Goal: Transaction & Acquisition: Purchase product/service

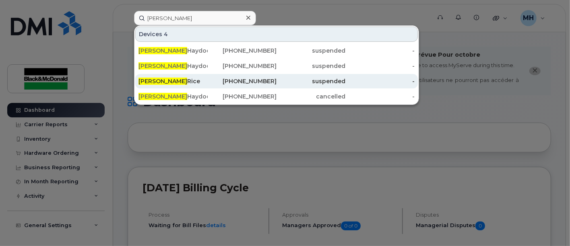
type input "Alex"
click at [158, 82] on div "Alex Rice" at bounding box center [172, 81] width 69 height 8
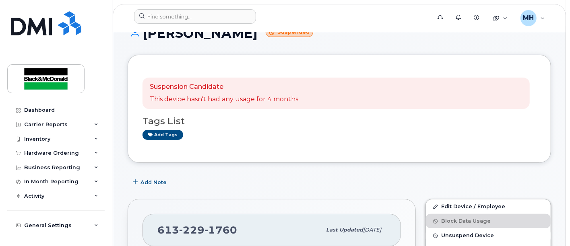
scroll to position [89, 0]
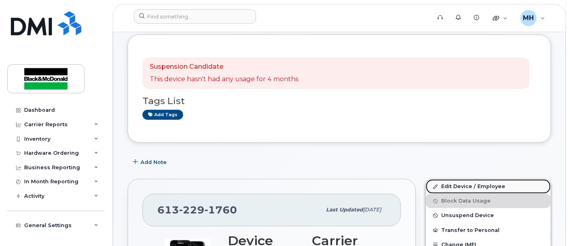
click at [461, 184] on link "Edit Device / Employee" at bounding box center [488, 186] width 125 height 14
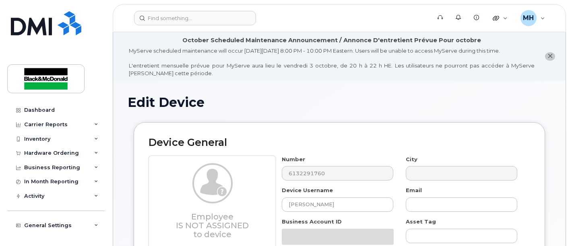
select select "9171643"
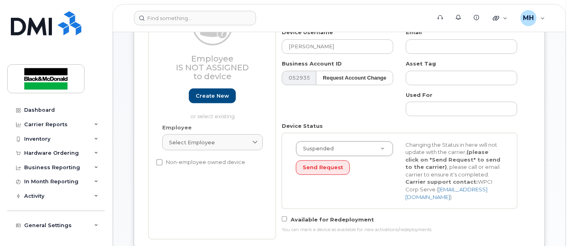
scroll to position [179, 0]
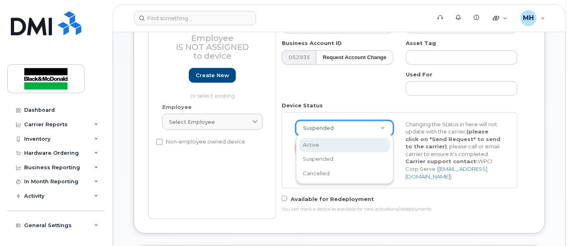
drag, startPoint x: 326, startPoint y: 151, endPoint x: 329, endPoint y: 146, distance: 5.6
select select "active"
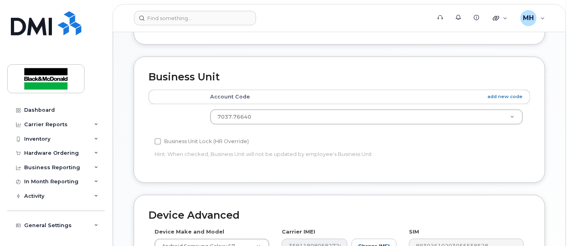
scroll to position [547, 0]
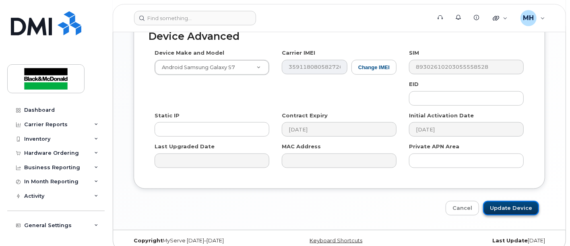
click at [512, 201] on input "Update Device" at bounding box center [511, 208] width 56 height 15
type input "Saving..."
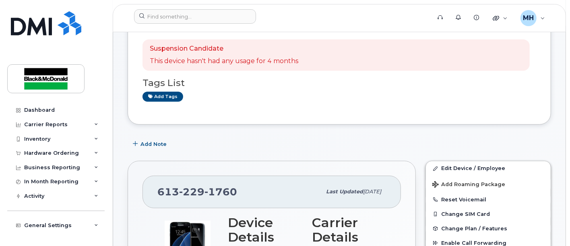
scroll to position [134, 0]
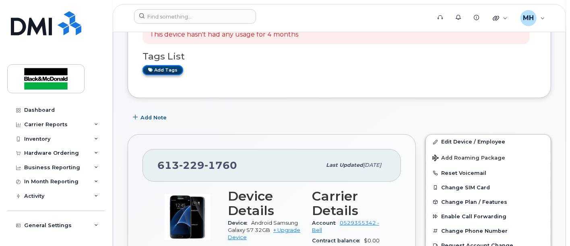
click at [158, 68] on link "Add tags" at bounding box center [162, 70] width 41 height 10
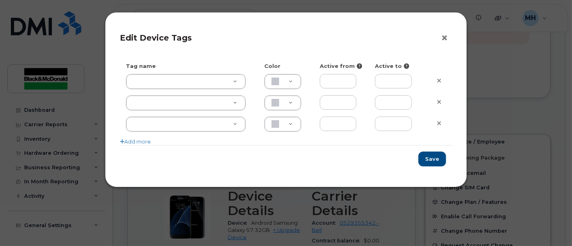
click at [444, 33] on button "×" at bounding box center [446, 38] width 11 height 12
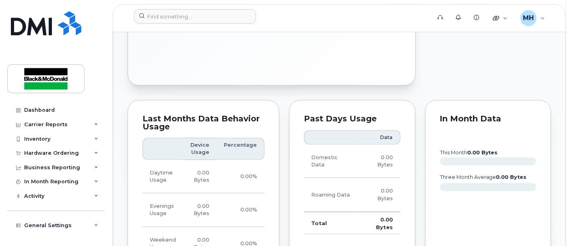
scroll to position [491, 0]
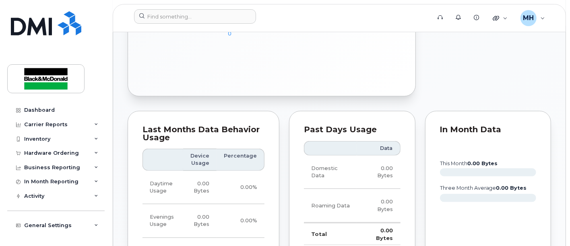
drag, startPoint x: 444, startPoint y: 45, endPoint x: 487, endPoint y: 45, distance: 43.0
drag, startPoint x: 440, startPoint y: 59, endPoint x: 438, endPoint y: 54, distance: 5.1
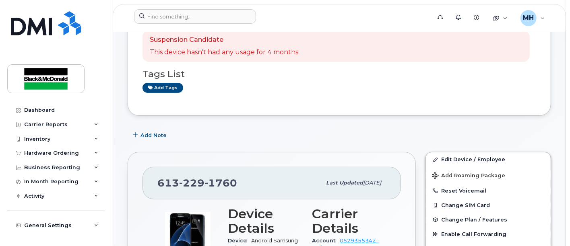
scroll to position [0, 0]
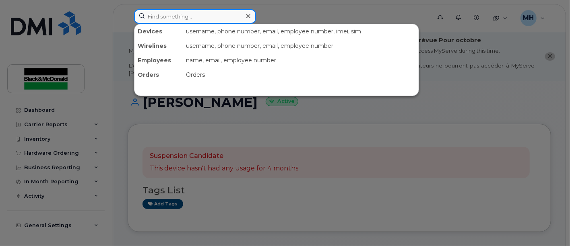
click at [223, 17] on input at bounding box center [195, 16] width 122 height 14
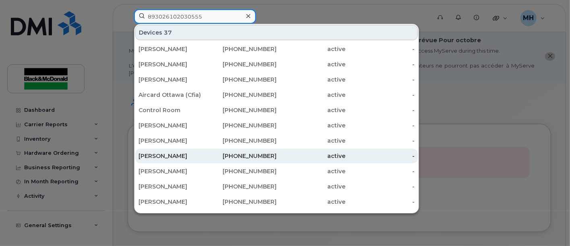
type input "893026102030555"
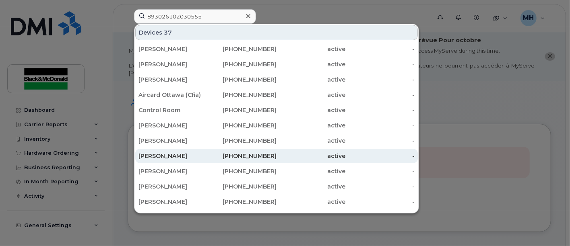
click at [175, 157] on div "[PERSON_NAME]" at bounding box center [172, 156] width 69 height 8
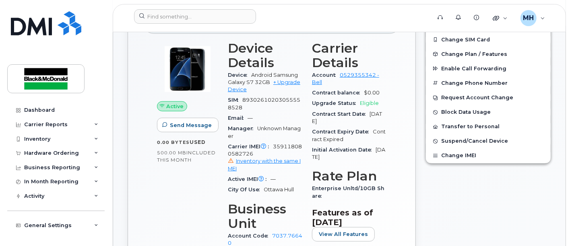
scroll to position [268, 0]
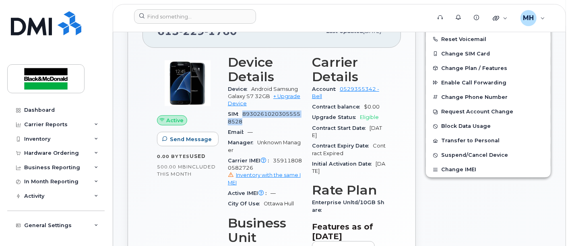
drag, startPoint x: 246, startPoint y: 121, endPoint x: 261, endPoint y: 97, distance: 27.8
click at [247, 111] on div "SIM 89302610203055558528" at bounding box center [265, 118] width 74 height 18
copy span "9302610203055558528"
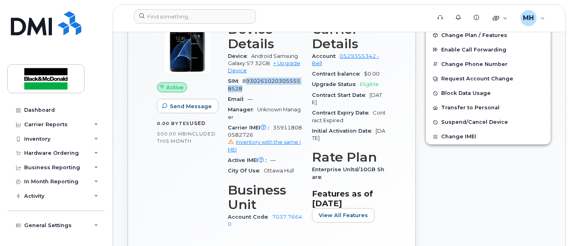
scroll to position [313, 0]
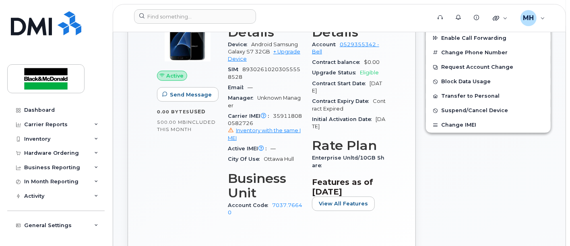
click at [177, 194] on div "Active Send Message 0.00 Bytes  used 500.00 MB  included this month" at bounding box center [187, 118] width 71 height 224
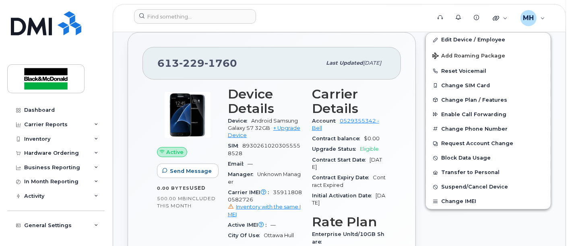
scroll to position [179, 0]
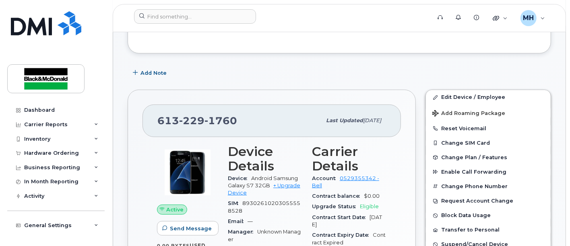
click at [240, 120] on div "613 229 1760" at bounding box center [239, 120] width 164 height 17
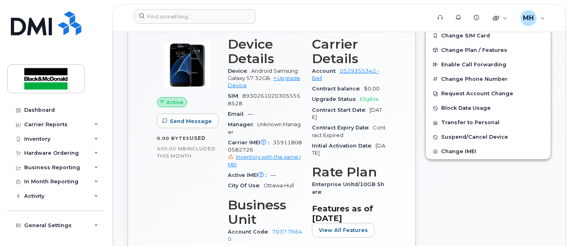
scroll to position [241, 0]
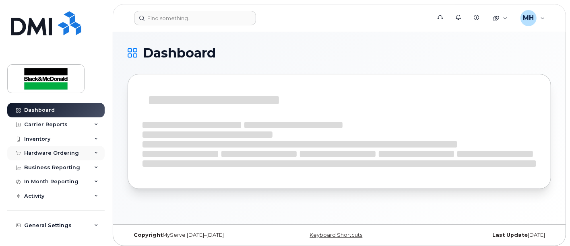
click at [39, 150] on div "Hardware Ordering" at bounding box center [51, 153] width 55 height 6
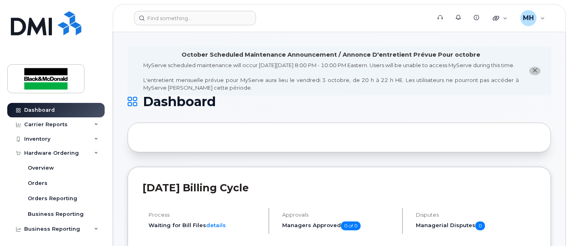
click at [532, 73] on icon "close notification" at bounding box center [534, 70] width 5 height 5
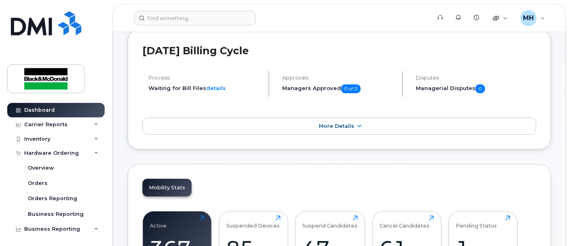
scroll to position [89, 0]
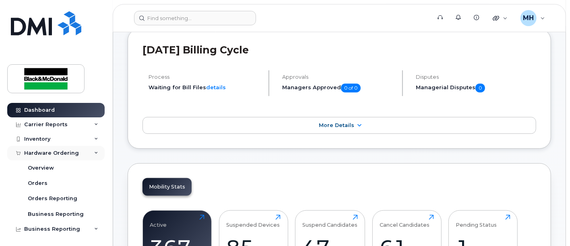
click at [47, 154] on div "Hardware Ordering" at bounding box center [51, 153] width 55 height 6
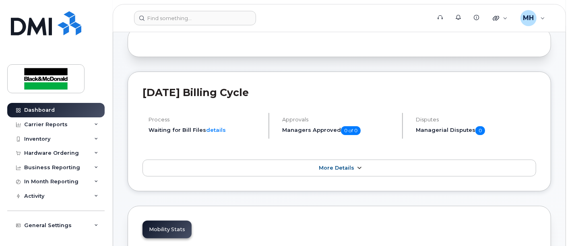
scroll to position [0, 0]
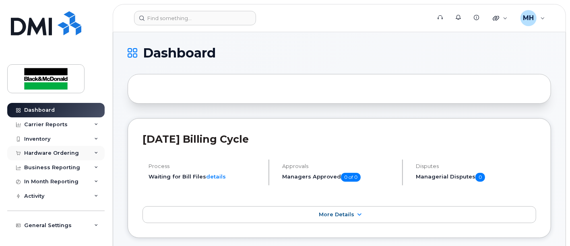
click at [39, 153] on div "Hardware Ordering" at bounding box center [51, 153] width 55 height 6
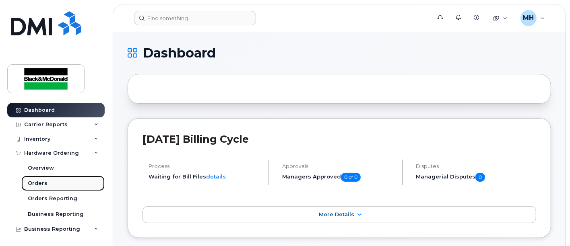
click at [39, 182] on div "Orders" at bounding box center [38, 183] width 20 height 7
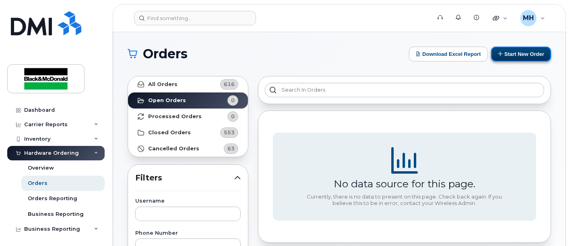
click at [506, 56] on button "Start New Order" at bounding box center [521, 54] width 60 height 15
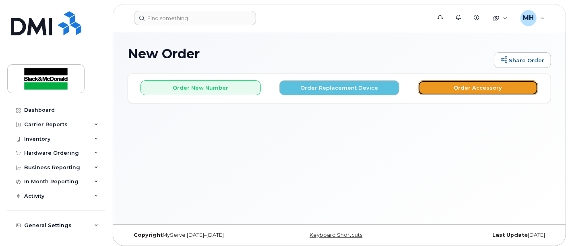
click at [474, 86] on button "Order Accessory" at bounding box center [477, 87] width 120 height 15
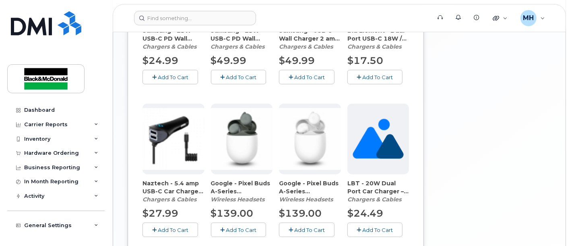
scroll to position [658, 0]
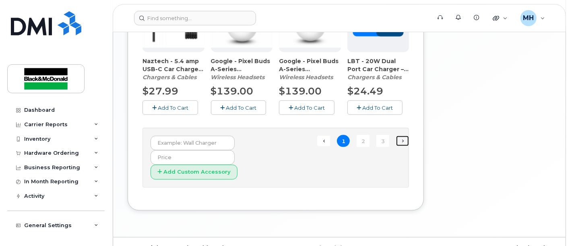
click at [403, 138] on link "Next →" at bounding box center [402, 141] width 13 height 10
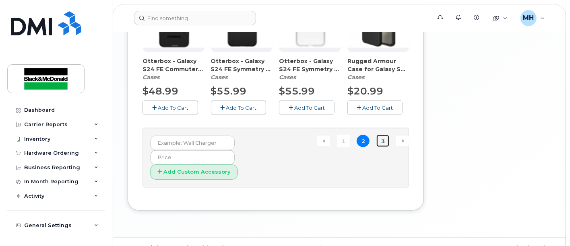
click at [385, 142] on link "3" at bounding box center [382, 141] width 13 height 12
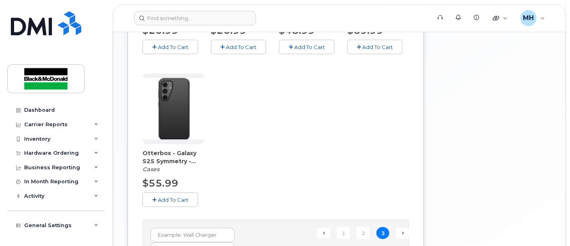
scroll to position [506, 0]
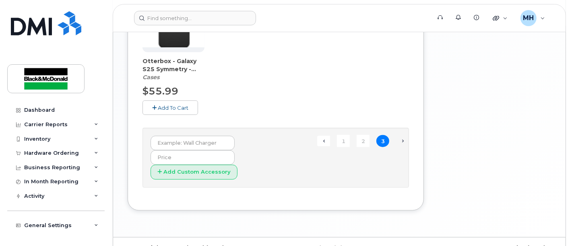
click at [401, 142] on span "Next →" at bounding box center [402, 141] width 13 height 10
